Goal: Task Accomplishment & Management: Complete application form

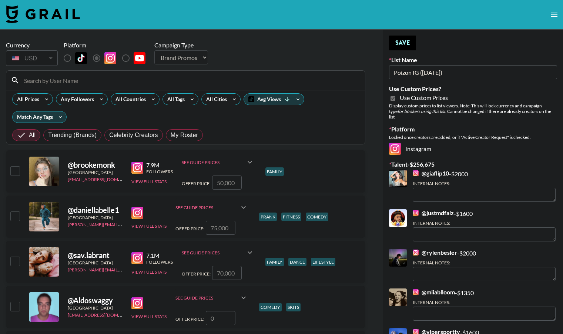
select select "Brand"
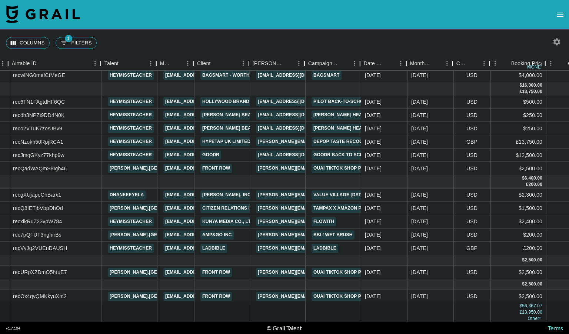
scroll to position [207, 53]
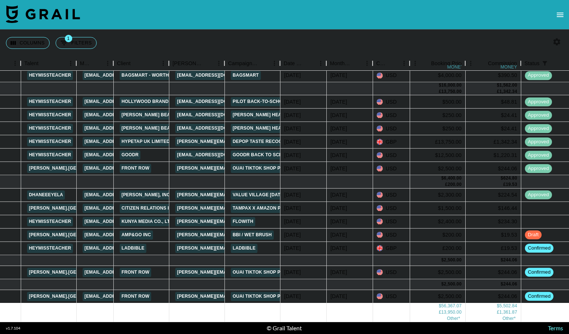
scroll to position [207, 133]
click at [344, 204] on div "Sep '25" at bounding box center [338, 207] width 17 height 7
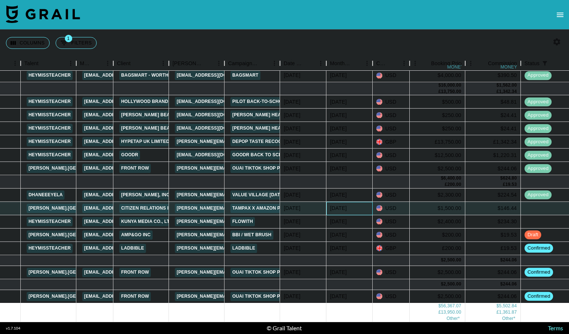
click at [344, 204] on div "Sep '25" at bounding box center [338, 207] width 17 height 7
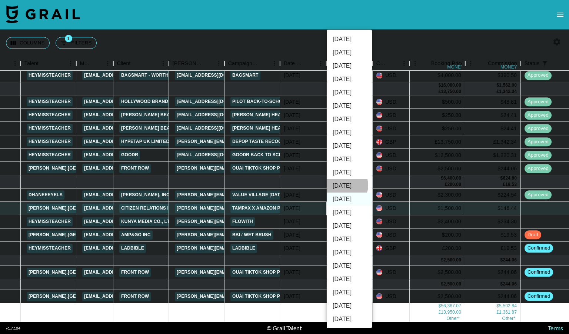
click at [344, 185] on li "Oct '25" at bounding box center [349, 185] width 45 height 13
type input "Oct '25"
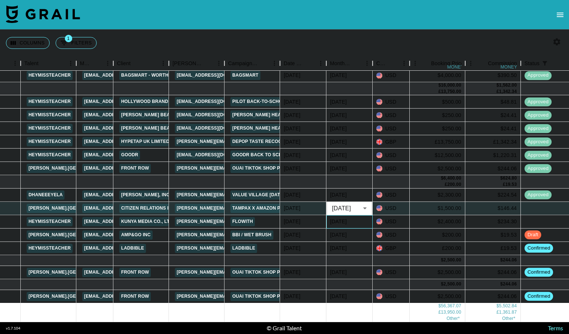
click at [363, 215] on div "Sep '25" at bounding box center [349, 221] width 46 height 13
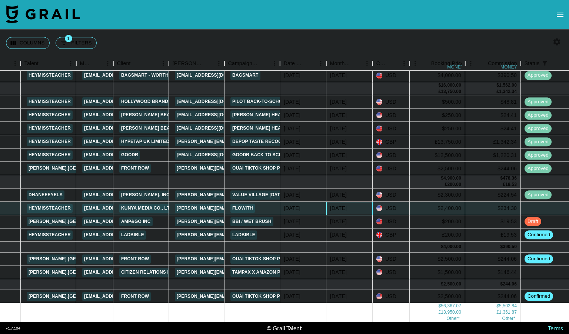
click at [359, 202] on div "Sep '25" at bounding box center [349, 208] width 46 height 13
click at [361, 202] on div "Sep '25" at bounding box center [349, 208] width 46 height 13
click at [354, 202] on div "Sep '25" at bounding box center [349, 208] width 46 height 13
click at [358, 202] on div "Sep '25" at bounding box center [349, 208] width 46 height 13
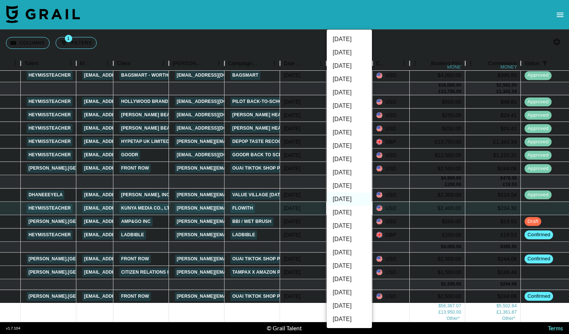
click at [348, 185] on li "Oct '25" at bounding box center [349, 185] width 45 height 13
type input "Oct '25"
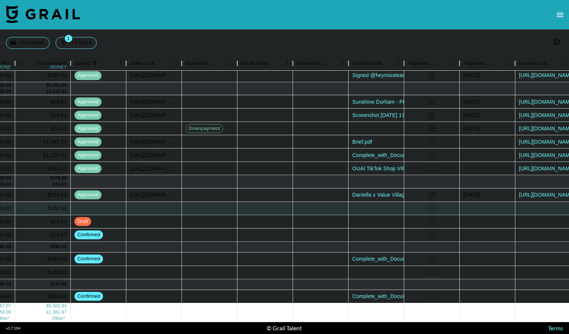
scroll to position [207, 620]
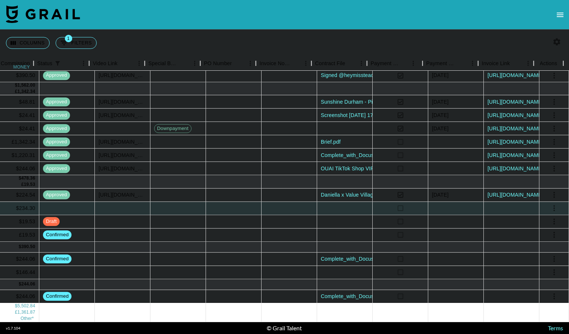
click at [519, 39] on div "Columns 1 Filters + Booking" at bounding box center [284, 43] width 569 height 27
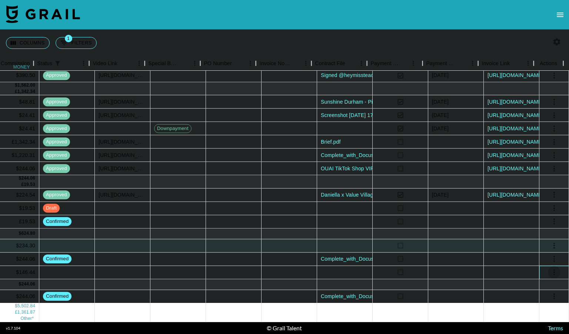
click at [550, 268] on icon "select merge strategy" at bounding box center [554, 272] width 9 height 9
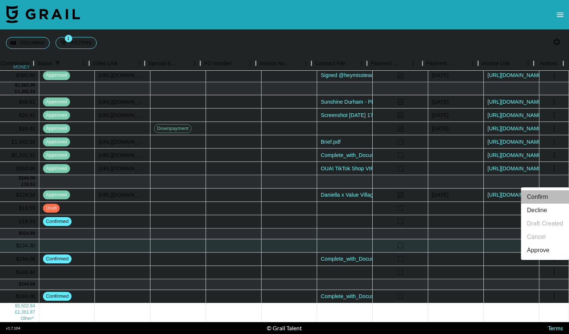
click at [541, 194] on li "Confirm" at bounding box center [545, 196] width 48 height 13
click at [539, 280] on div at bounding box center [554, 284] width 30 height 11
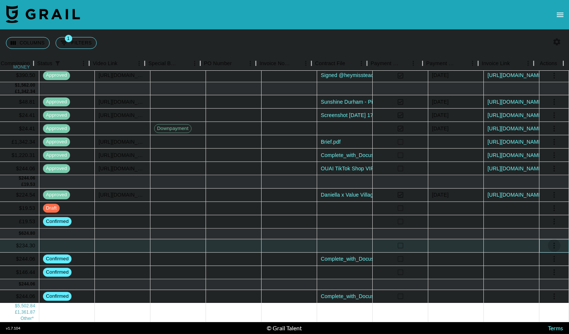
click at [553, 243] on icon "select merge strategy" at bounding box center [553, 246] width 1 height 6
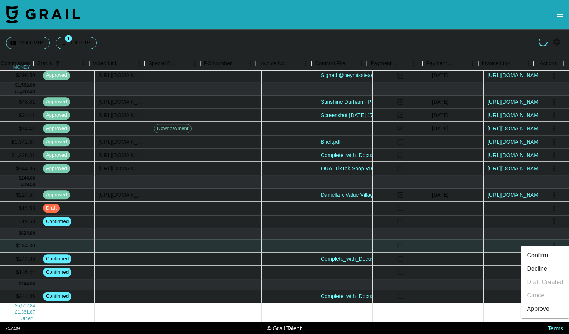
click at [541, 256] on li "Confirm" at bounding box center [545, 255] width 48 height 13
click at [477, 44] on div "Columns 1 Filters + Booking" at bounding box center [284, 43] width 569 height 27
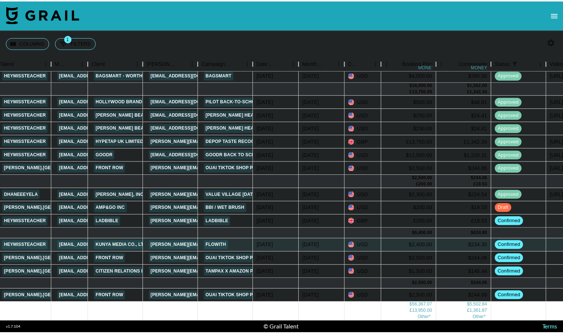
scroll to position [207, 157]
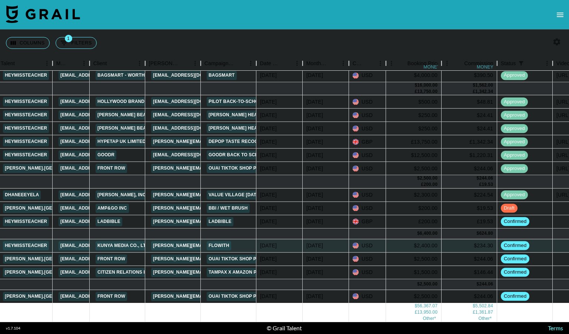
click at [559, 16] on icon "open drawer" at bounding box center [560, 15] width 7 height 4
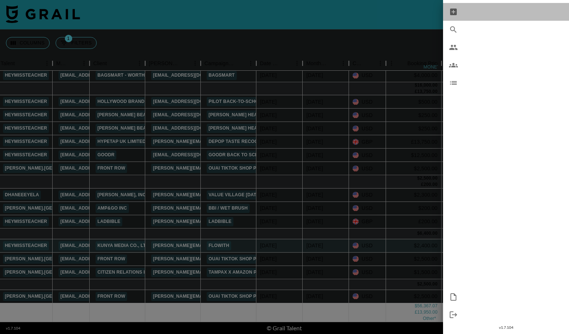
click at [484, 10] on span "New Booking" at bounding box center [513, 11] width 99 height 9
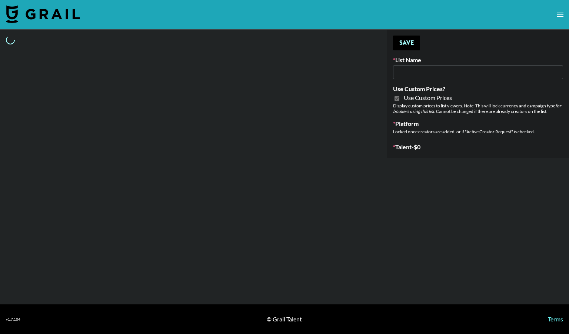
type input "Whallpro"
checkbox input "true"
select select "Brand"
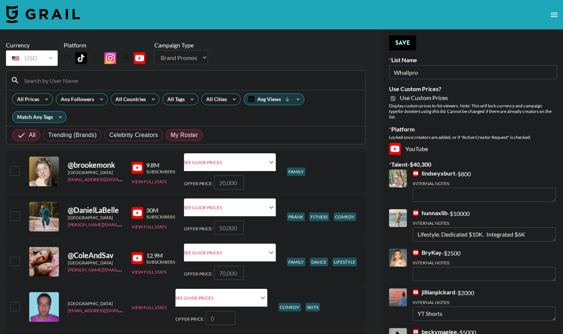
click at [188, 135] on span "My Roster" at bounding box center [184, 135] width 27 height 9
click at [171, 135] on input "My Roster" at bounding box center [171, 135] width 0 height 0
radio input "true"
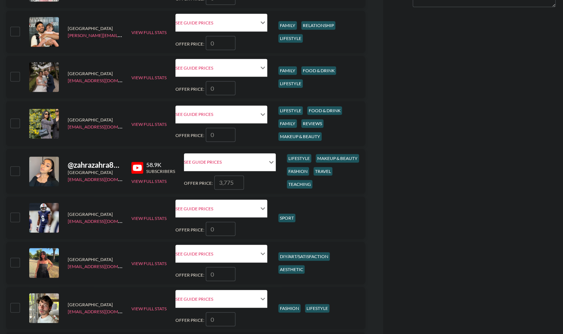
scroll to position [551, 0]
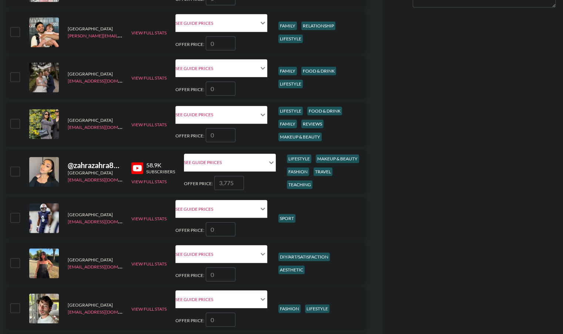
click at [18, 170] on input "checkbox" at bounding box center [14, 171] width 9 height 9
checkbox input "true"
type input "3775"
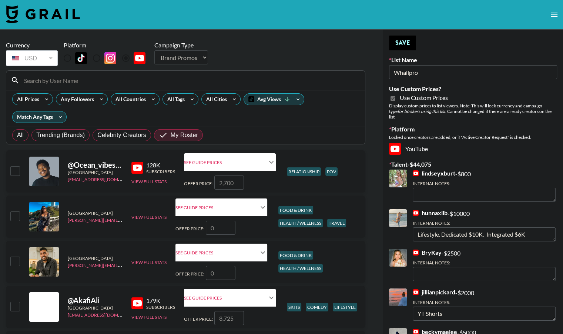
scroll to position [0, 0]
click at [400, 46] on button "Save" at bounding box center [402, 43] width 27 height 15
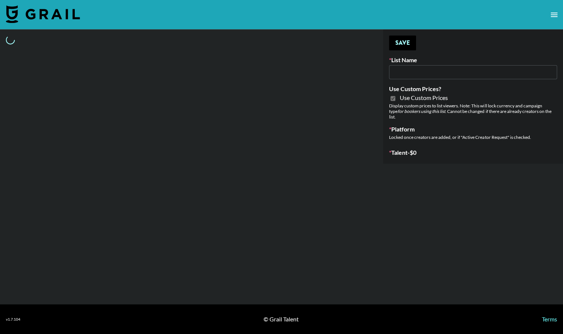
type input "G4free"
checkbox input "true"
select select "Brand"
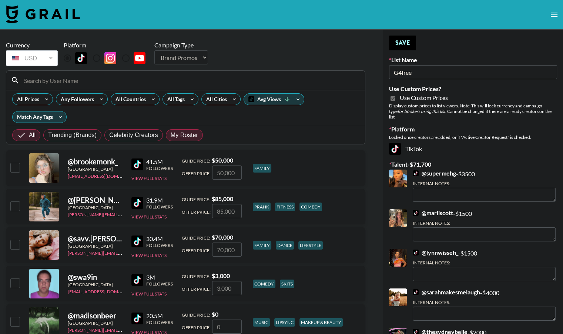
click at [182, 136] on span "My Roster" at bounding box center [184, 135] width 27 height 9
click at [171, 135] on input "My Roster" at bounding box center [171, 135] width 0 height 0
radio input "true"
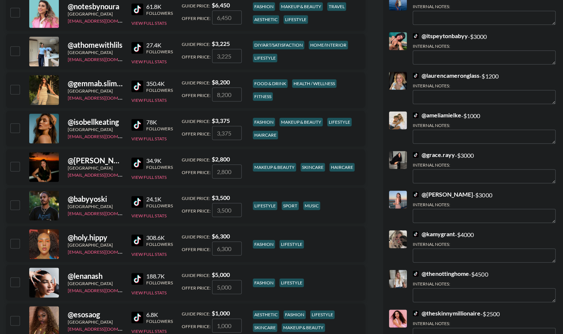
scroll to position [772, 0]
click at [13, 163] on input "checkbox" at bounding box center [14, 165] width 9 height 9
checkbox input "true"
type input "2800"
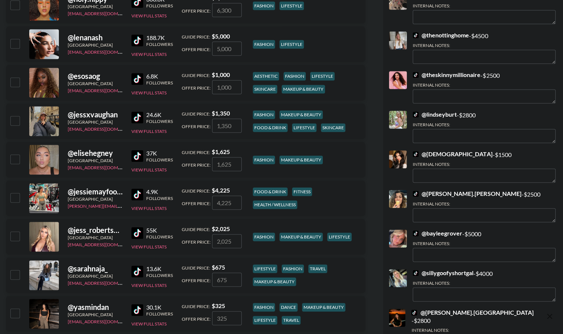
scroll to position [1010, 0]
click at [13, 83] on input "checkbox" at bounding box center [14, 81] width 9 height 9
checkbox input "true"
type input "1000"
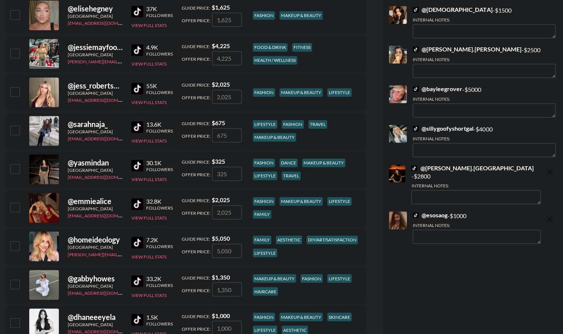
scroll to position [1152, 0]
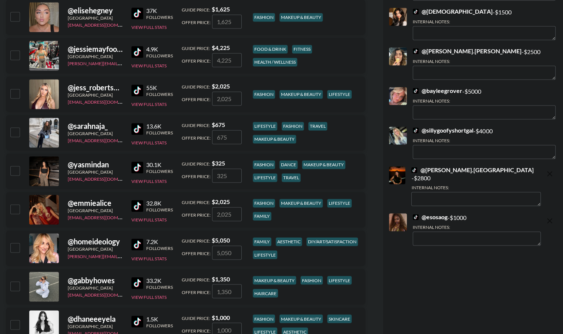
click at [551, 218] on icon "remove" at bounding box center [549, 220] width 5 height 5
checkbox input "false"
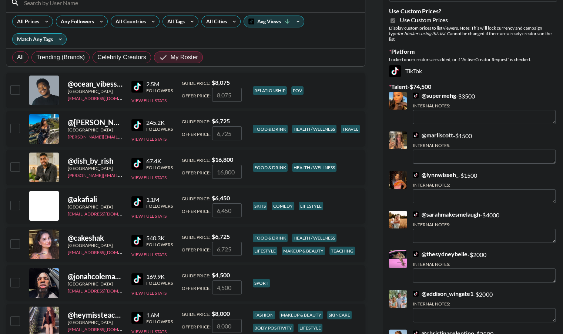
scroll to position [0, 0]
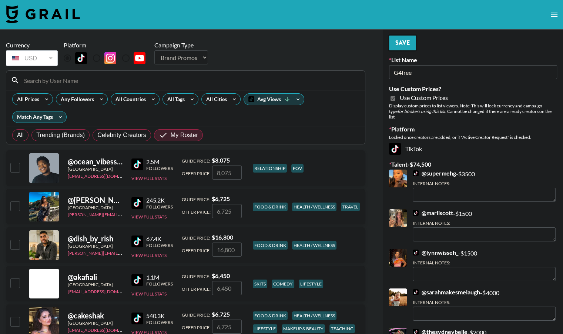
click at [404, 46] on button "Save" at bounding box center [402, 43] width 27 height 15
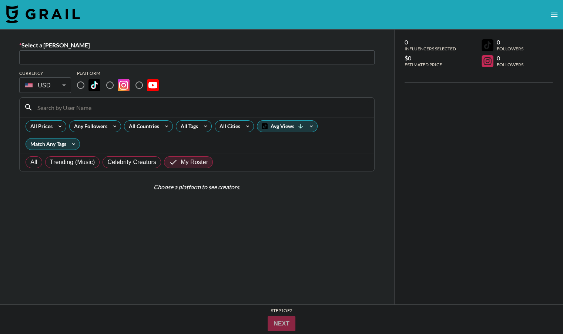
click at [165, 50] on div "Select a [PERSON_NAME] ​" at bounding box center [196, 52] width 355 height 23
click at [151, 53] on input "text" at bounding box center [197, 57] width 347 height 9
paste input "[PERSON_NAME][EMAIL_ADDRESS]"
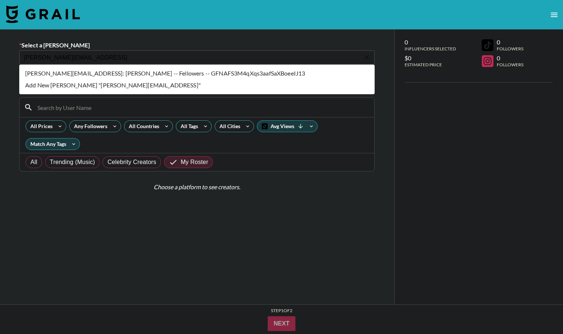
click at [183, 76] on li "[PERSON_NAME][EMAIL_ADDRESS]: [PERSON_NAME] -- Fellowers -- GFNAFS3M4qXqs3aafSa…" at bounding box center [196, 73] width 355 height 12
type input "[PERSON_NAME][EMAIL_ADDRESS]: [PERSON_NAME] -- Fellowers -- GFNAFS3M4qXqs3aafSa…"
select select "Song"
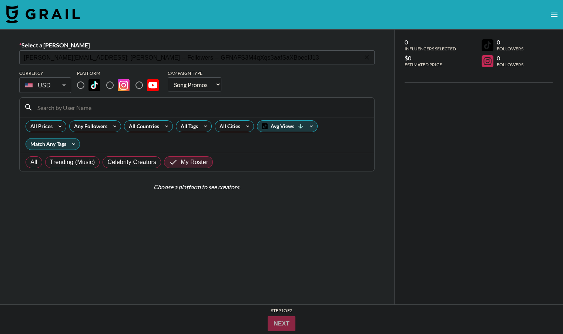
type input "[PERSON_NAME][EMAIL_ADDRESS]: [PERSON_NAME] -- Fellowers -- GFNAFS3M4qXqs3aafSa…"
click at [80, 88] on input "radio" at bounding box center [81, 85] width 16 height 16
radio input "true"
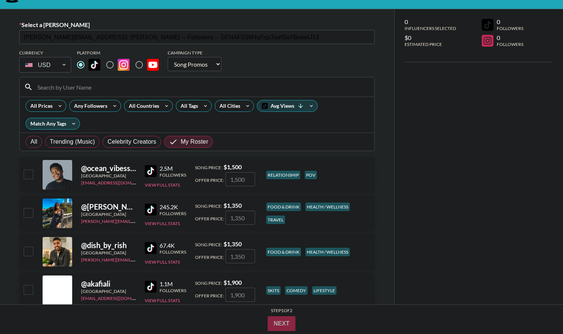
scroll to position [20, 0]
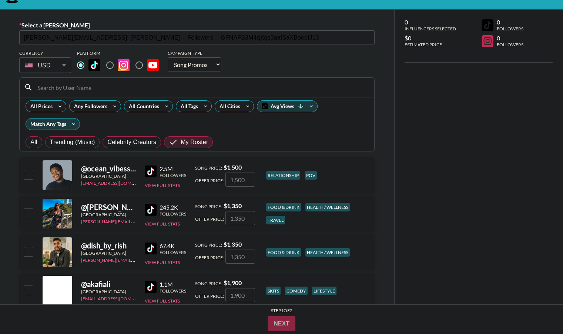
click at [212, 61] on select "Choose Type... Song Promos Brand Promos" at bounding box center [195, 64] width 54 height 14
select select "Brand"
click at [168, 57] on select "Choose Type... Song Promos Brand Promos" at bounding box center [195, 64] width 54 height 14
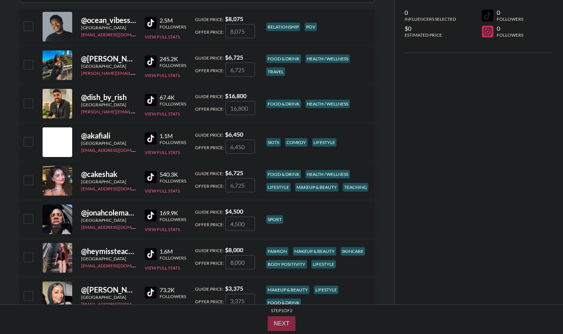
scroll to position [169, 0]
click at [233, 261] on input "number" at bounding box center [241, 262] width 30 height 14
type input "2"
checkbox input "true"
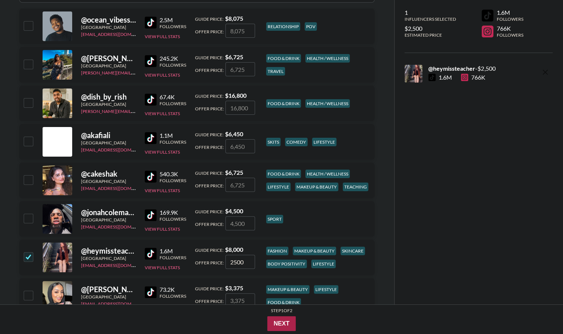
type input "2500"
click at [280, 324] on button "Next" at bounding box center [281, 323] width 29 height 15
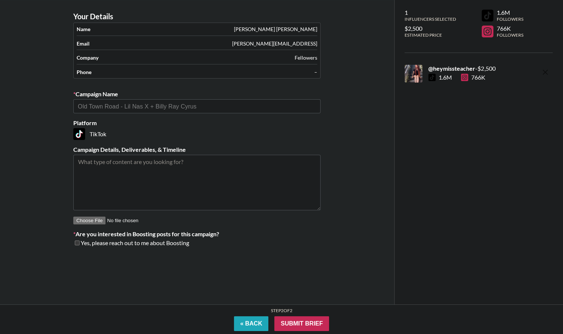
scroll to position [30, 0]
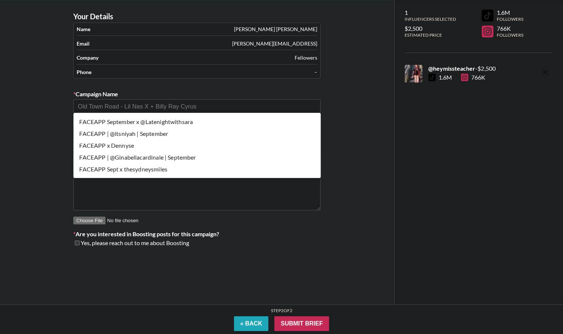
click at [178, 104] on input "text" at bounding box center [197, 106] width 238 height 9
click at [171, 147] on li "FACEAPP x Dennyse" at bounding box center [196, 146] width 247 height 12
type input "FACEAPP x Dennyse"
type textarea "Instagram --"
drag, startPoint x: 142, startPoint y: 104, endPoint x: 114, endPoint y: 117, distance: 31.0
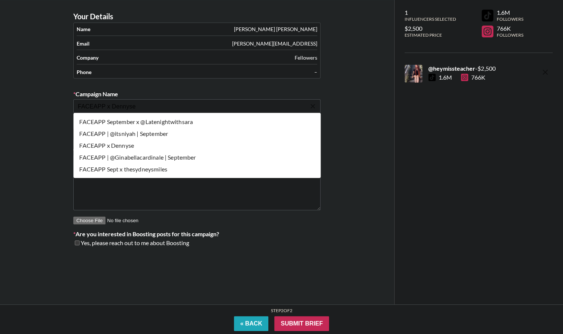
click at [114, 117] on body "Your Details Name [PERSON_NAME] Email [PERSON_NAME][EMAIL_ADDRESS] Company Fell…" at bounding box center [281, 152] width 563 height 364
click at [110, 120] on li "FACEAPP September x @Latenightwithsara" at bounding box center [196, 122] width 247 height 12
type input "FACEAPP September x @Latenightwithsara"
type textarea "Instagram -- 1x IG Reel as a Collab post with FaceApp"
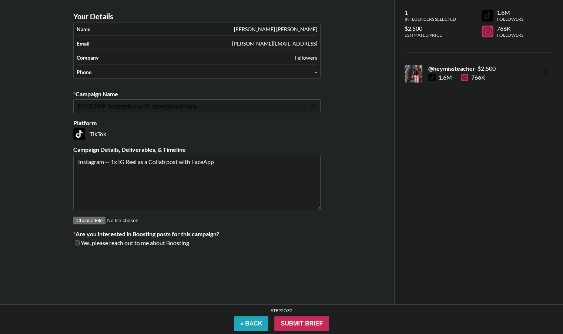
click at [210, 105] on input "FACEAPP September x @Latenightwithsara" at bounding box center [192, 106] width 228 height 9
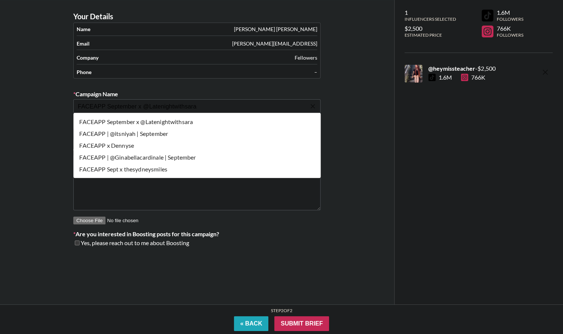
click at [177, 133] on li "FACEAPP | @itsniyah | September" at bounding box center [196, 134] width 247 height 12
type input "FACEAPP | @itsniyah | September"
type textarea "Instagram -- Deliverable: 1х IG Reel + 7-days link in bio Rate Offered: $2000 B…"
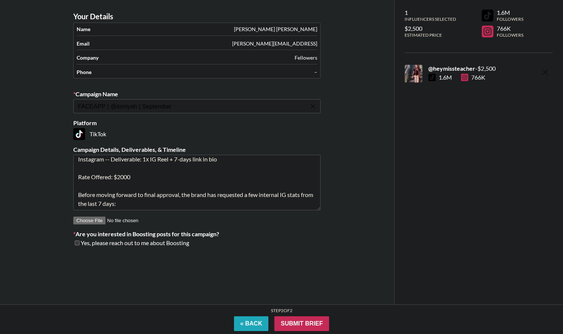
scroll to position [0, 0]
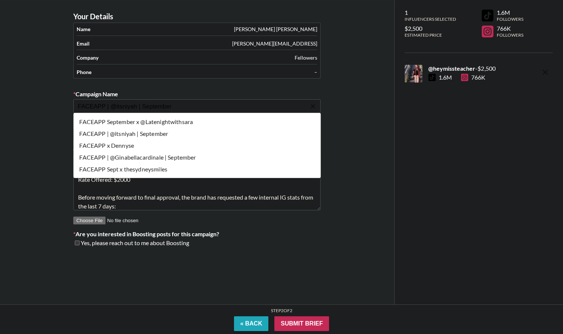
click at [259, 106] on input "FACEAPP | @itsniyah | September" at bounding box center [192, 106] width 228 height 9
click at [179, 166] on li "FACEAPP Sept x thesydneysmiles" at bounding box center [196, 169] width 247 height 12
type input "FACEAPP Sept x thesydneysmiles"
type textarea "Instagram -- TikTok --"
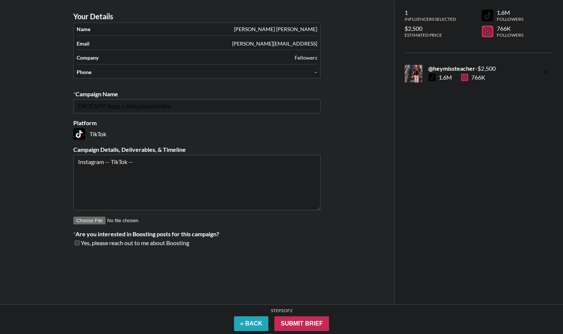
drag, startPoint x: 159, startPoint y: 164, endPoint x: 65, endPoint y: 162, distance: 94.1
click at [65, 162] on div "Your Details Name [PERSON_NAME] Email [PERSON_NAME][EMAIL_ADDRESS] Company Fell…" at bounding box center [197, 152] width 394 height 304
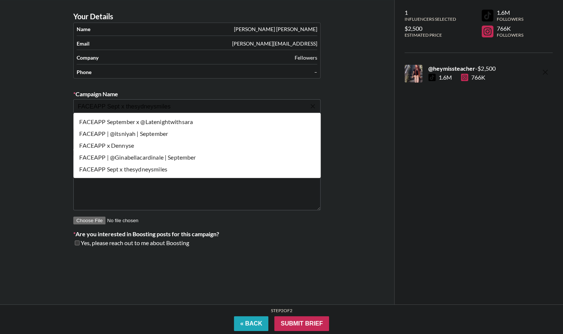
drag, startPoint x: 182, startPoint y: 104, endPoint x: 41, endPoint y: 107, distance: 140.4
click at [41, 107] on div "Your Details Name [PERSON_NAME] Email [PERSON_NAME][EMAIL_ADDRESS] Company Fell…" at bounding box center [197, 152] width 394 height 304
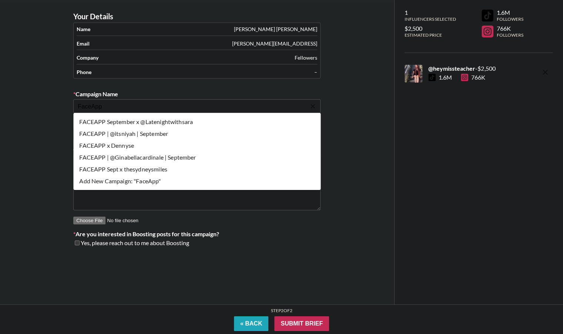
click at [138, 179] on li "Add New Campaign: "FaceApp"" at bounding box center [196, 181] width 247 height 12
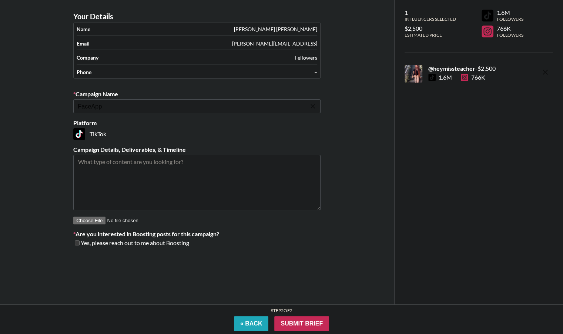
type input "FaceApp"
